Goal: Task Accomplishment & Management: Manage account settings

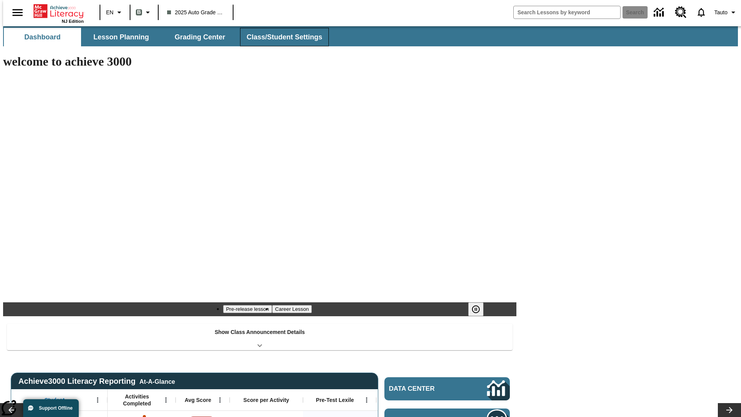
click at [280, 37] on button "Class/Student Settings" at bounding box center [284, 37] width 89 height 19
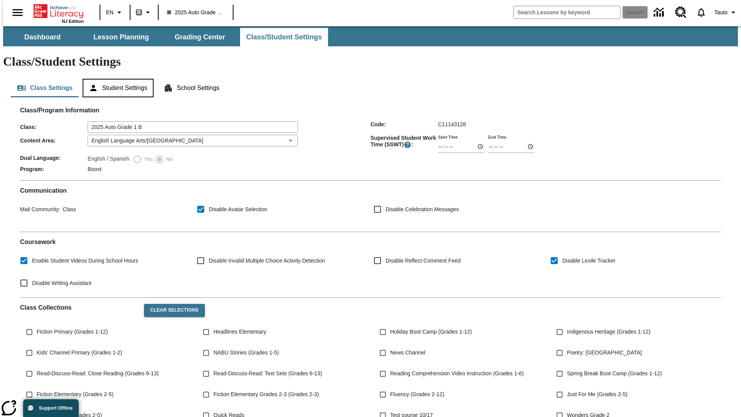
click at [116, 79] on button "Student Settings" at bounding box center [118, 88] width 71 height 19
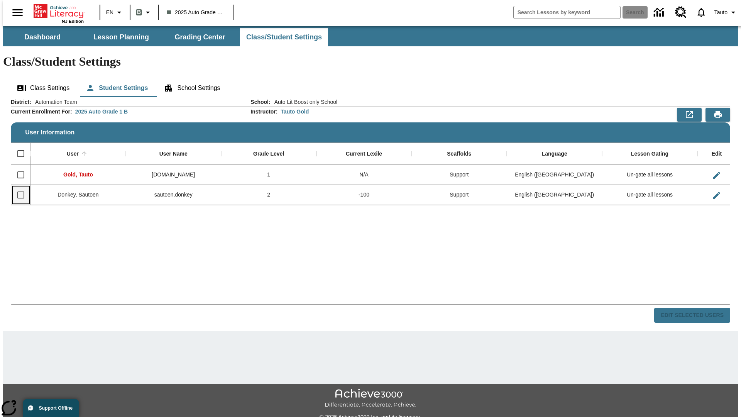
click at [17, 187] on input "Select row" at bounding box center [21, 195] width 16 height 16
checkbox input "true"
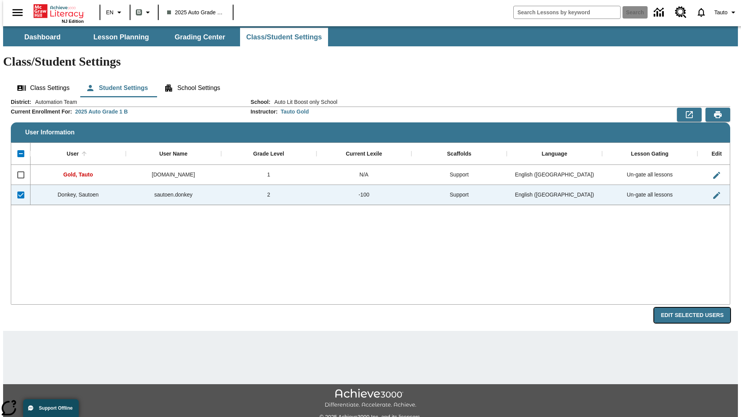
click at [698, 307] on button "Edit Selected Users" at bounding box center [692, 314] width 76 height 15
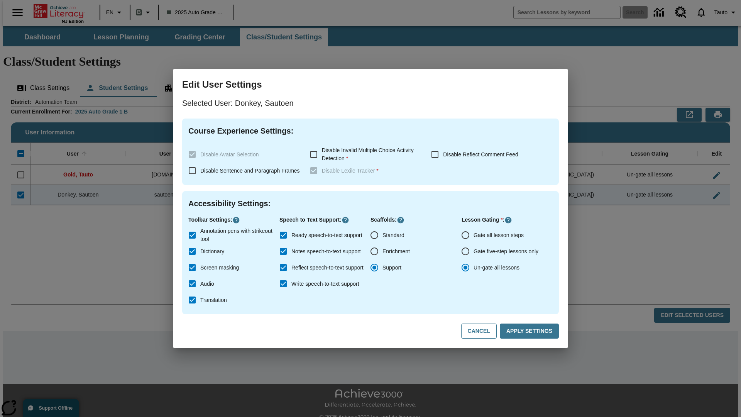
click at [465, 235] on input "Gate all lesson steps" at bounding box center [465, 235] width 16 height 16
radio input "true"
click at [530, 331] on button "Apply Settings" at bounding box center [529, 330] width 59 height 15
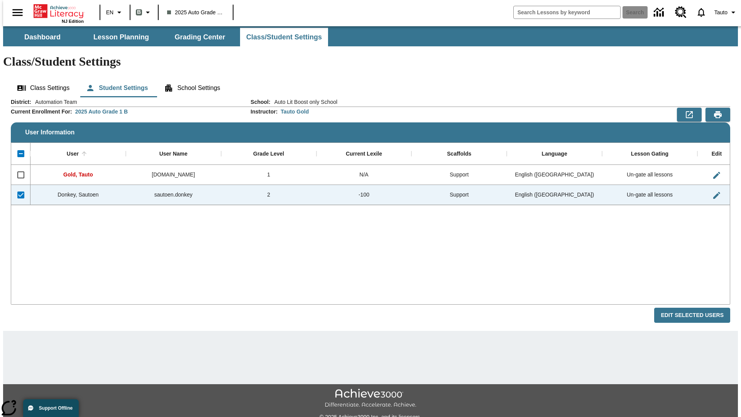
checkbox input "false"
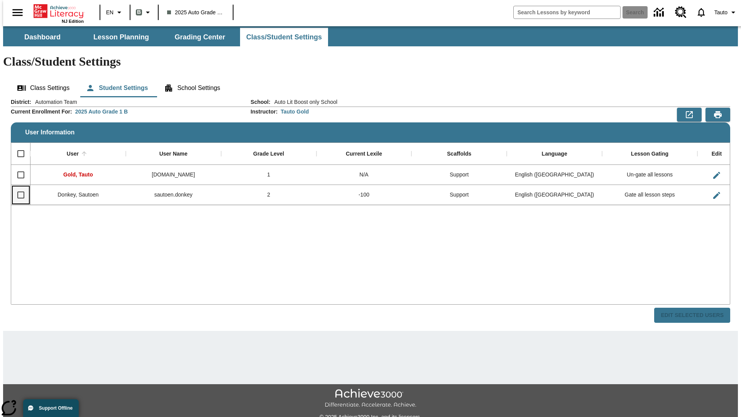
click at [17, 187] on input "Select row" at bounding box center [21, 195] width 16 height 16
checkbox input "true"
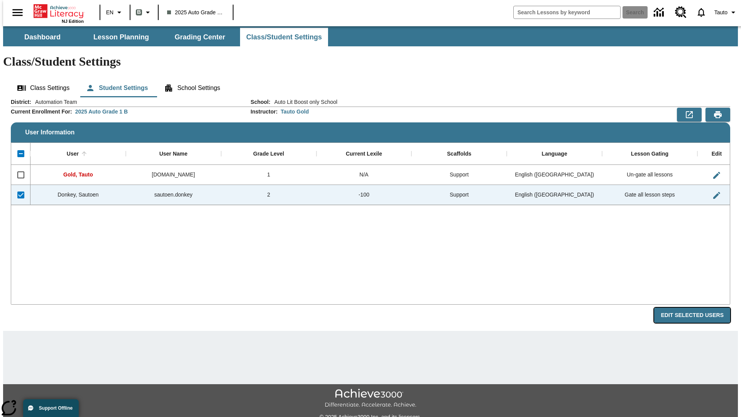
click at [698, 307] on button "Edit Selected Users" at bounding box center [692, 314] width 76 height 15
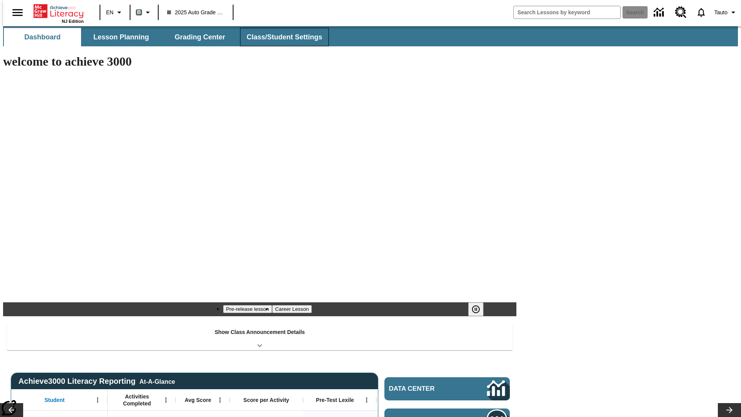
click at [280, 37] on button "Class/Student Settings" at bounding box center [284, 37] width 89 height 19
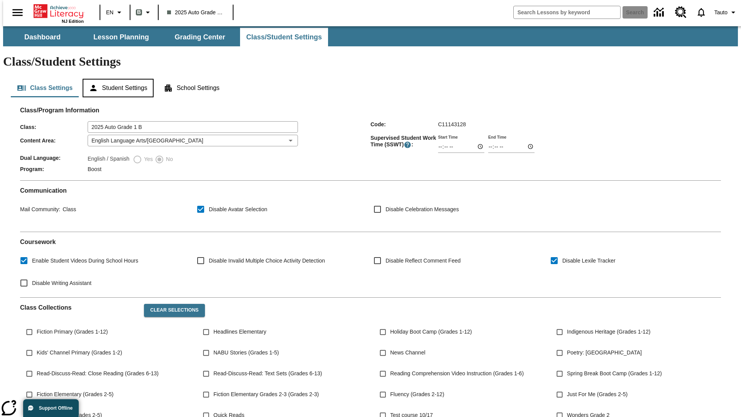
click at [116, 79] on button "Student Settings" at bounding box center [118, 88] width 71 height 19
